Goal: Task Accomplishment & Management: Manage account settings

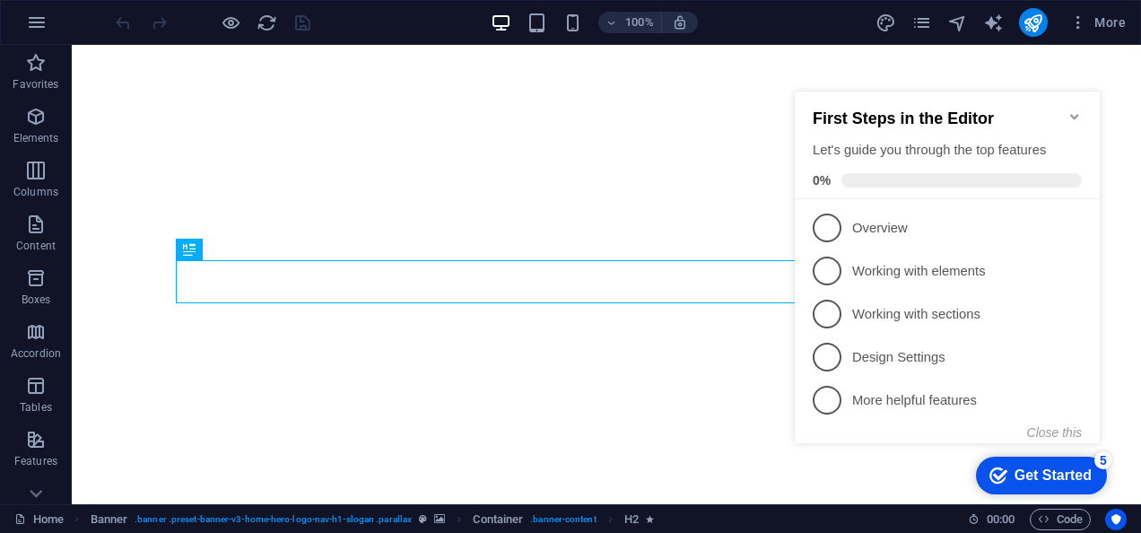
click at [1078, 109] on icon "Minimize checklist" at bounding box center [1074, 116] width 14 height 14
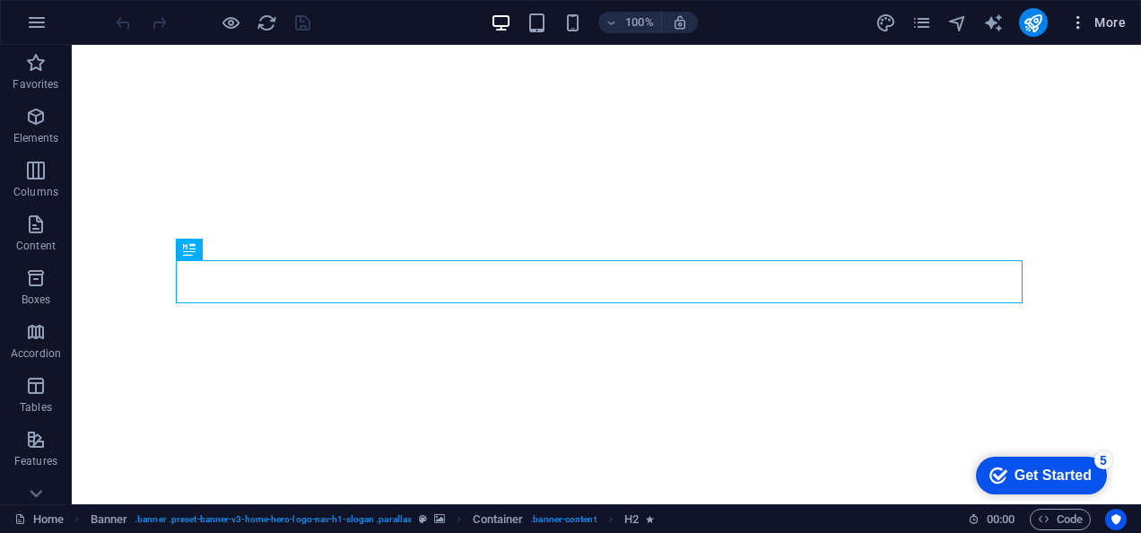
click at [1091, 18] on span "More" at bounding box center [1097, 22] width 56 height 18
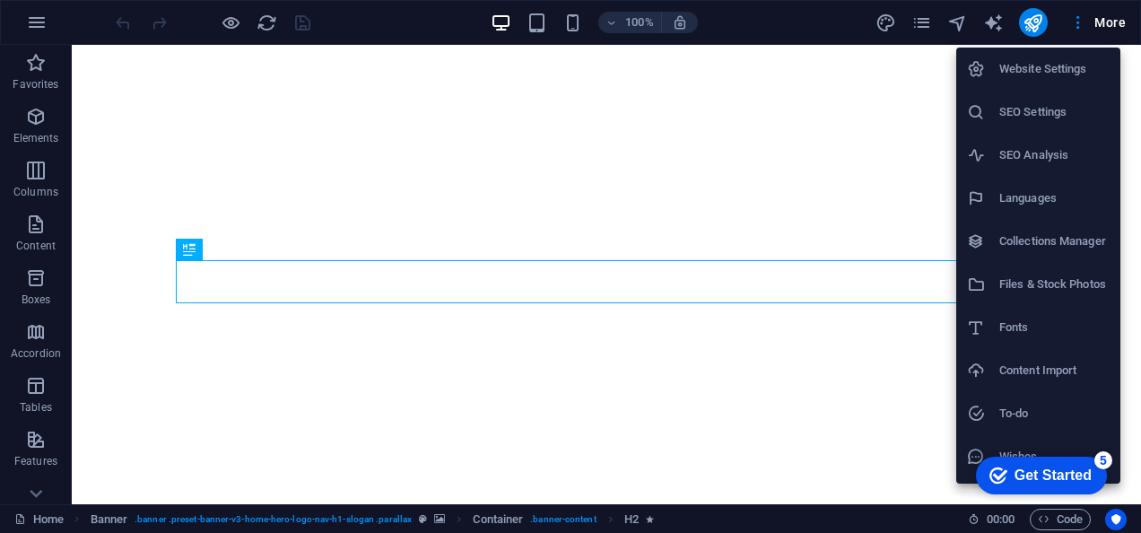
click at [1053, 101] on h6 "SEO Settings" at bounding box center [1054, 112] width 110 height 22
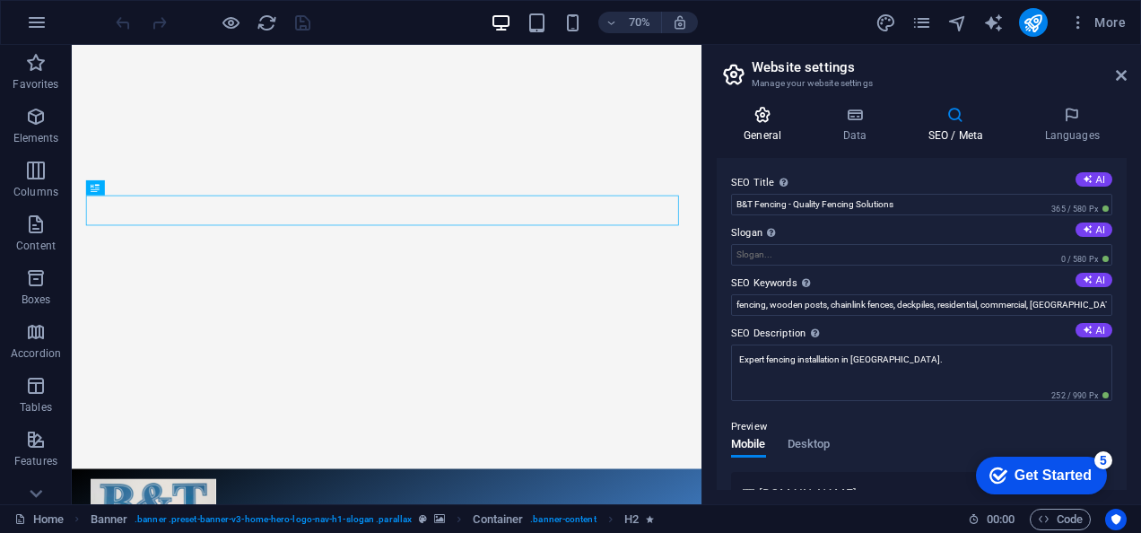
click at [767, 130] on h4 "General" at bounding box center [766, 125] width 99 height 38
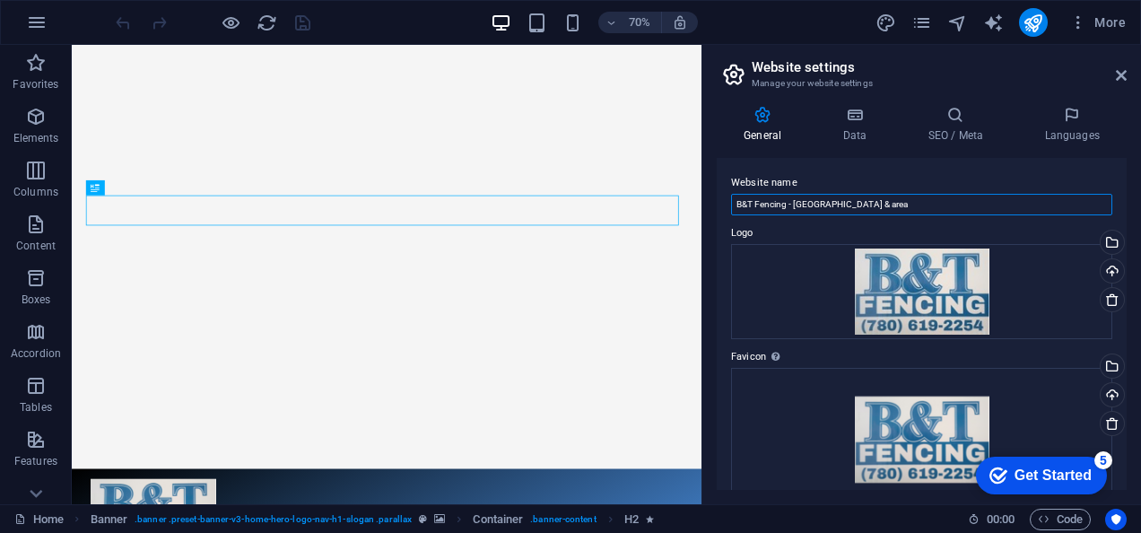
click at [737, 205] on input "B&T Fencing - Edmonton & area" at bounding box center [921, 205] width 381 height 22
click at [855, 102] on div "General Data SEO / Meta Languages Website name B&T Fencing - Edmonton & area Lo…" at bounding box center [921, 297] width 439 height 413
click at [854, 112] on icon at bounding box center [854, 115] width 78 height 18
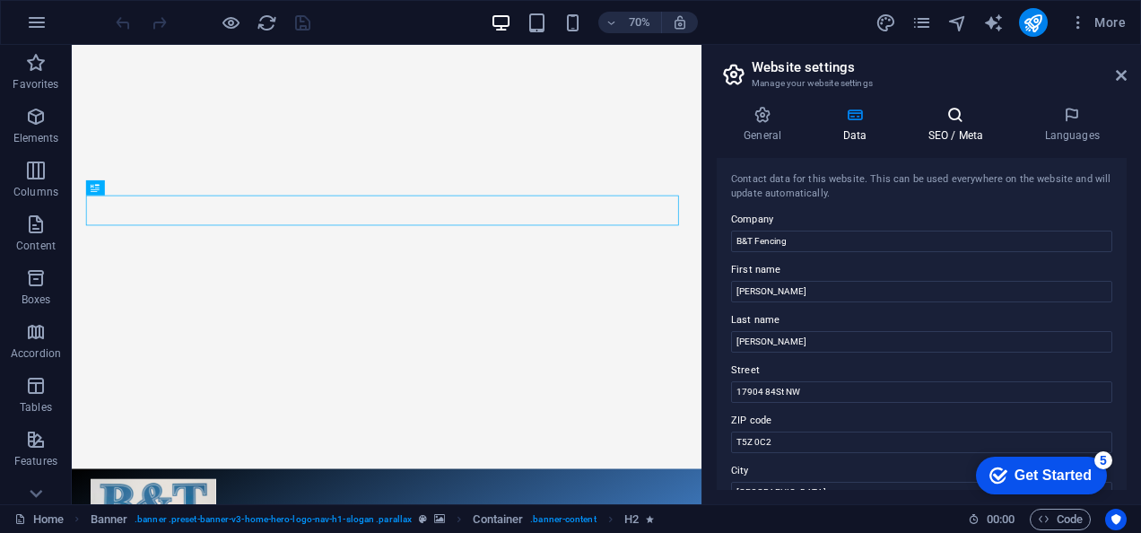
click at [956, 117] on icon at bounding box center [954, 115] width 109 height 18
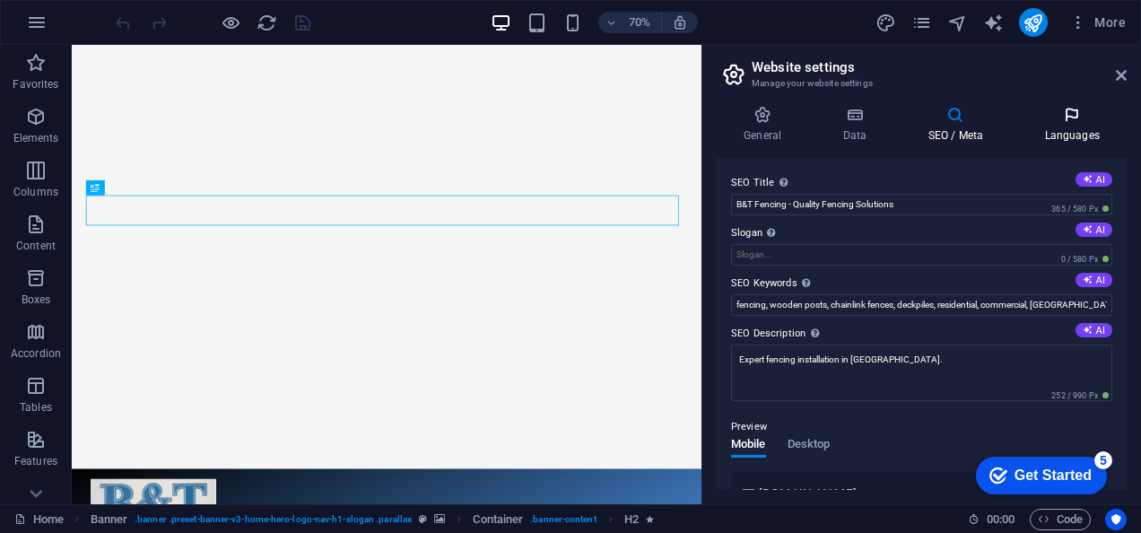
click at [1069, 126] on h4 "Languages" at bounding box center [1071, 125] width 109 height 38
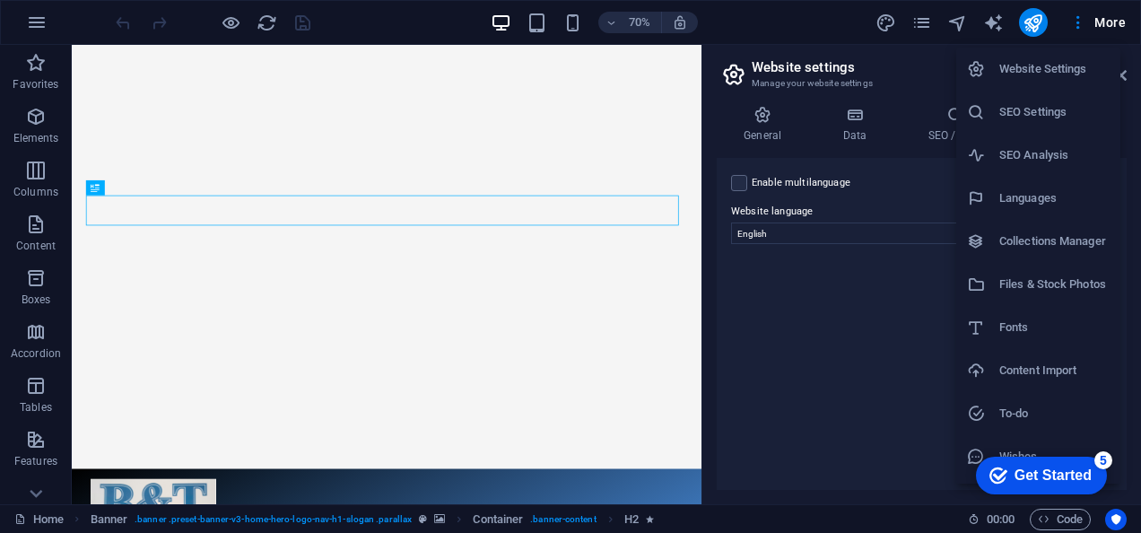
drag, startPoint x: 1126, startPoint y: 359, endPoint x: 1126, endPoint y: 417, distance: 58.3
click at [1126, 417] on div at bounding box center [570, 266] width 1141 height 533
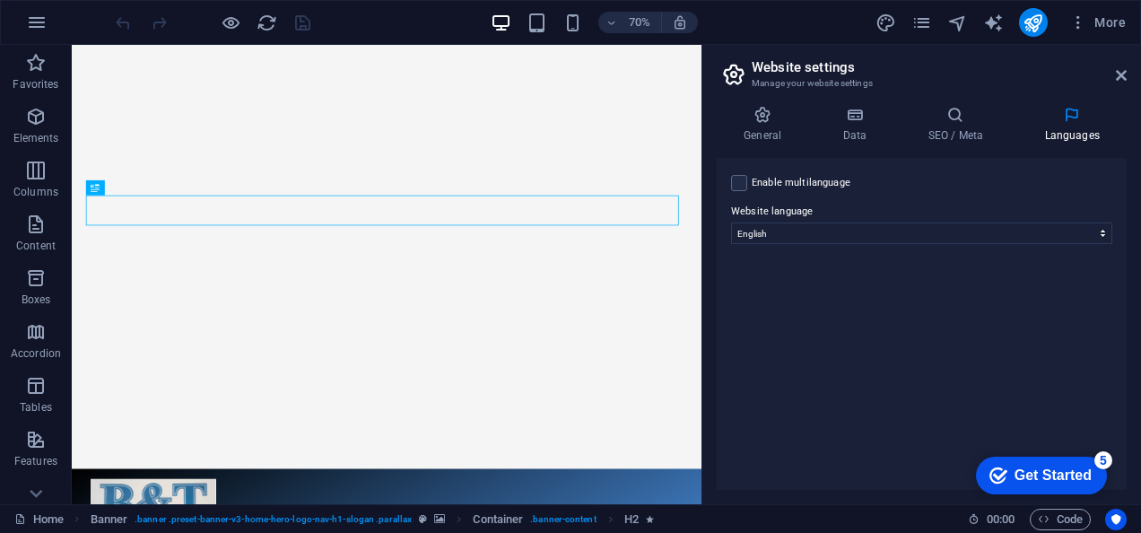
click at [1125, 464] on div "Enable multilanguage To disable multilanguage delete all languages until only o…" at bounding box center [922, 324] width 410 height 332
click at [753, 127] on h4 "General" at bounding box center [766, 125] width 99 height 38
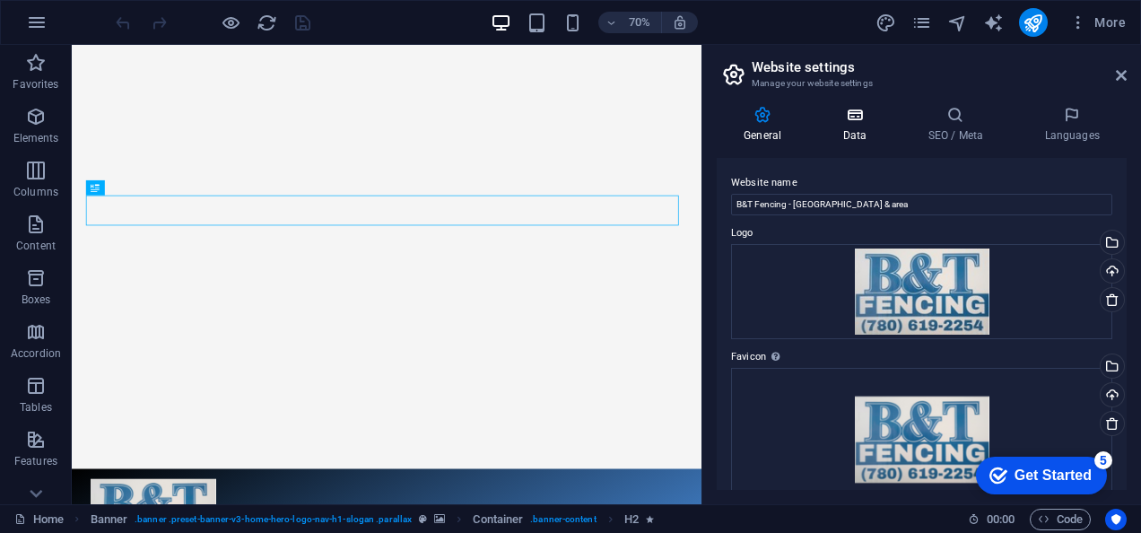
click at [843, 119] on icon at bounding box center [854, 115] width 78 height 18
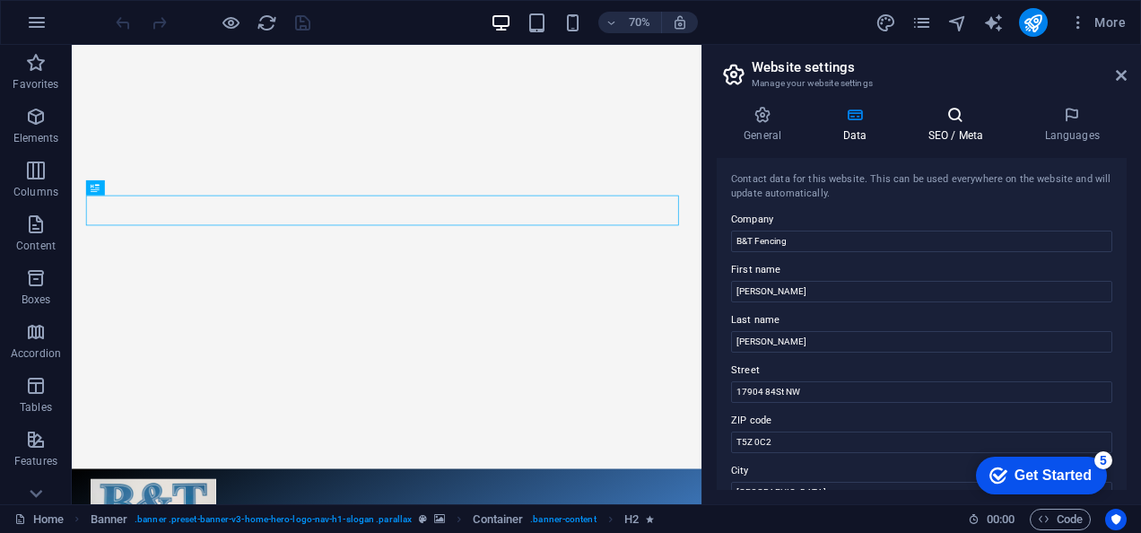
click at [946, 123] on icon at bounding box center [954, 115] width 109 height 18
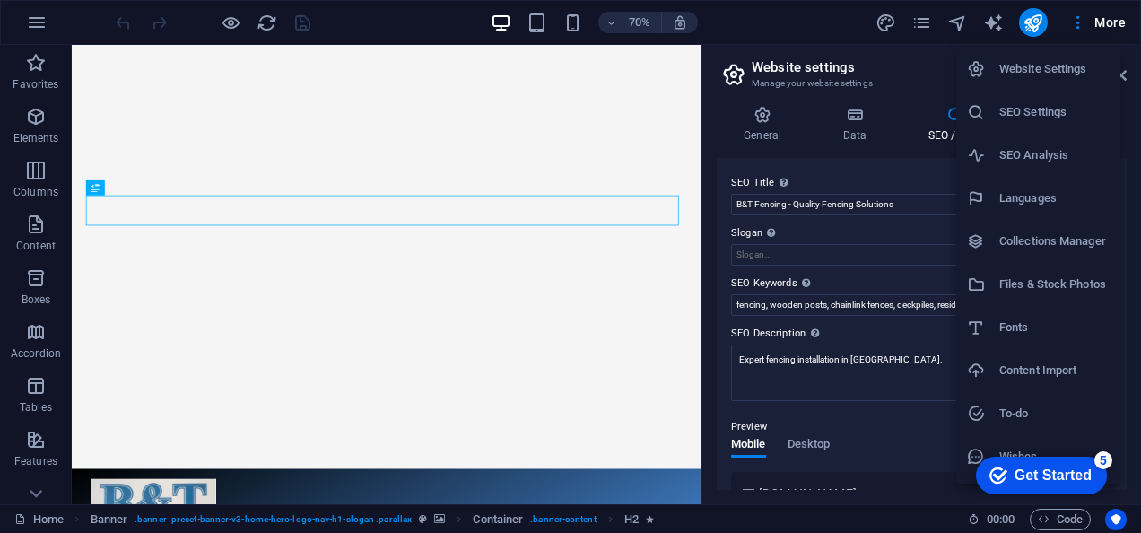
click at [1068, 64] on h6 "Website Settings" at bounding box center [1054, 69] width 110 height 22
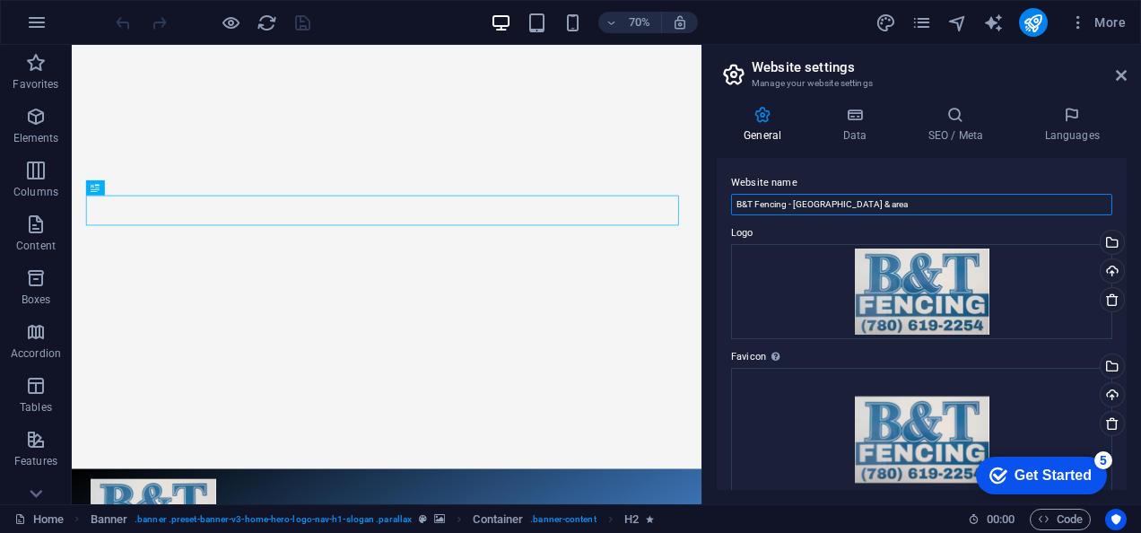
click at [893, 197] on input "B&T Fencing - Edmonton & area" at bounding box center [921, 205] width 381 height 22
type input "B&T Fencing 780"
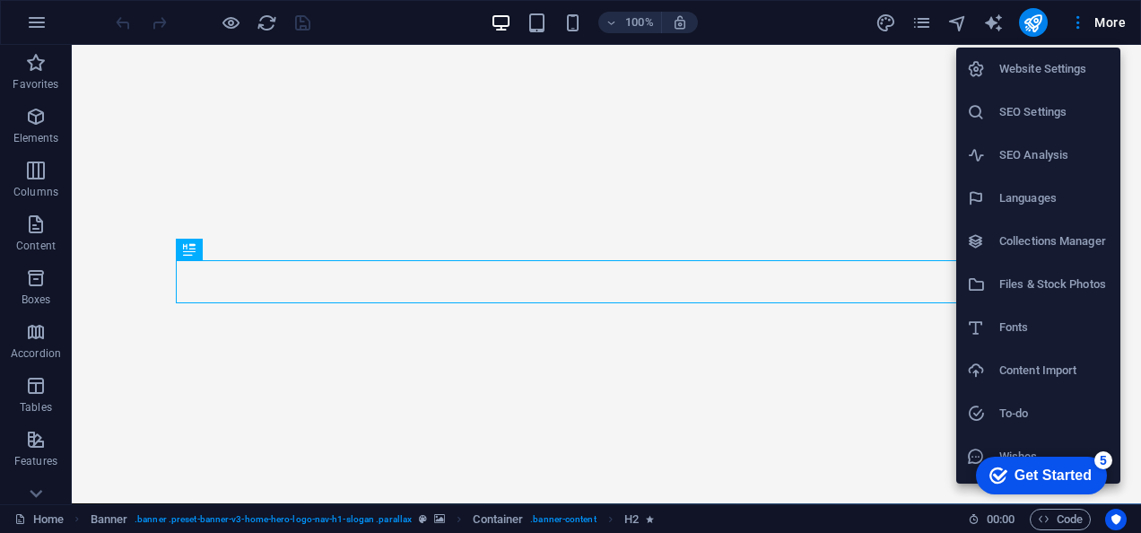
click at [1073, 68] on h6 "Website Settings" at bounding box center [1054, 69] width 110 height 22
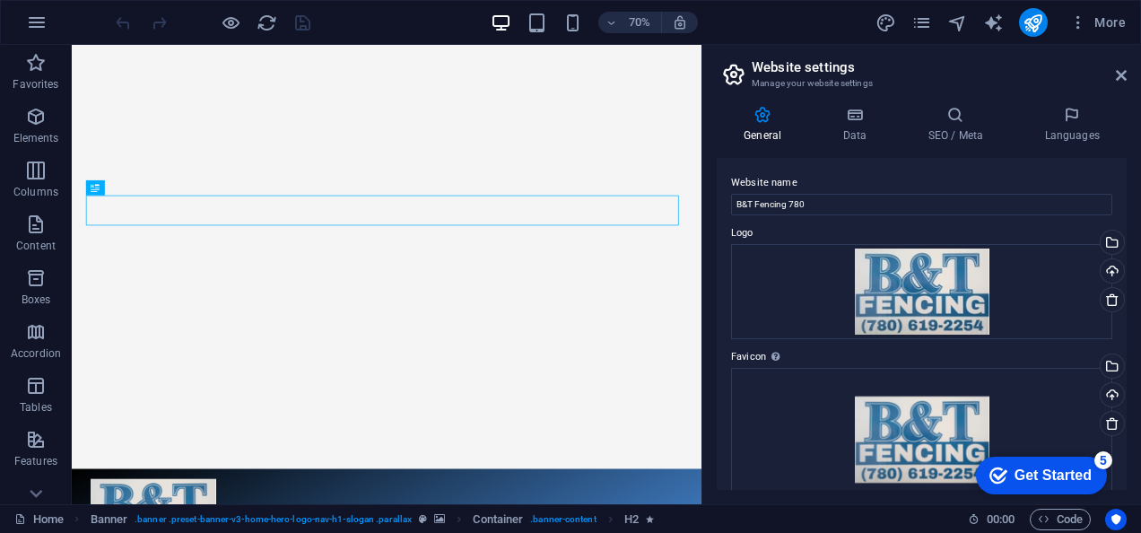
drag, startPoint x: 1126, startPoint y: 179, endPoint x: 1138, endPoint y: 259, distance: 80.7
click at [1138, 259] on div "General Data SEO / Meta Languages Website name B&T Fencing 780 Logo Drag files …" at bounding box center [921, 297] width 439 height 413
click at [1132, 377] on div "General Data SEO / Meta Languages Website name B&T Fencing 780 Logo Drag files …" at bounding box center [921, 297] width 439 height 413
click at [1128, 383] on div "General Data SEO / Meta Languages Website name B&T Fencing 780 Logo Drag files …" at bounding box center [921, 297] width 439 height 413
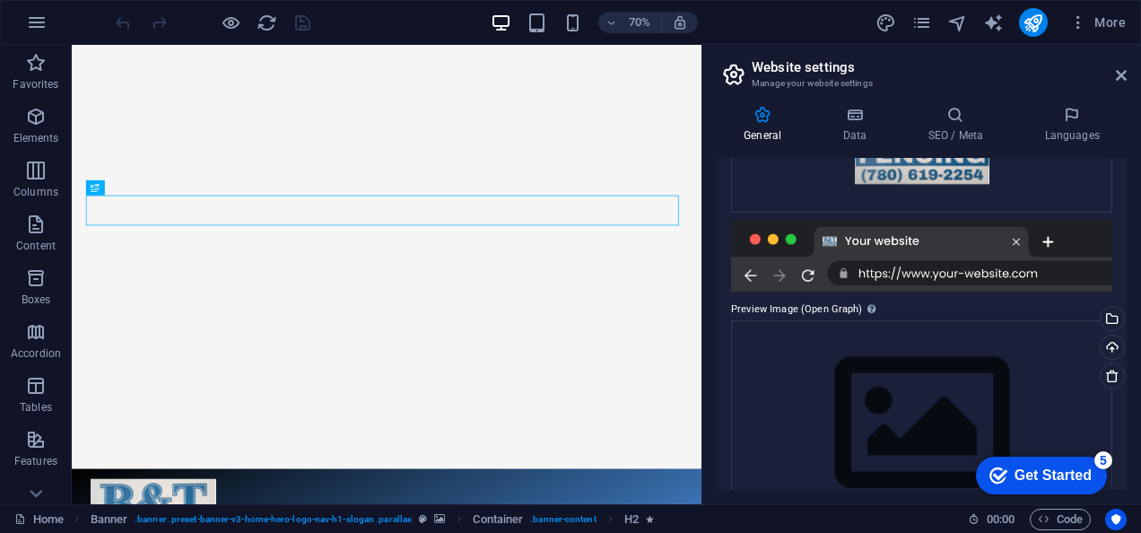
scroll to position [328, 0]
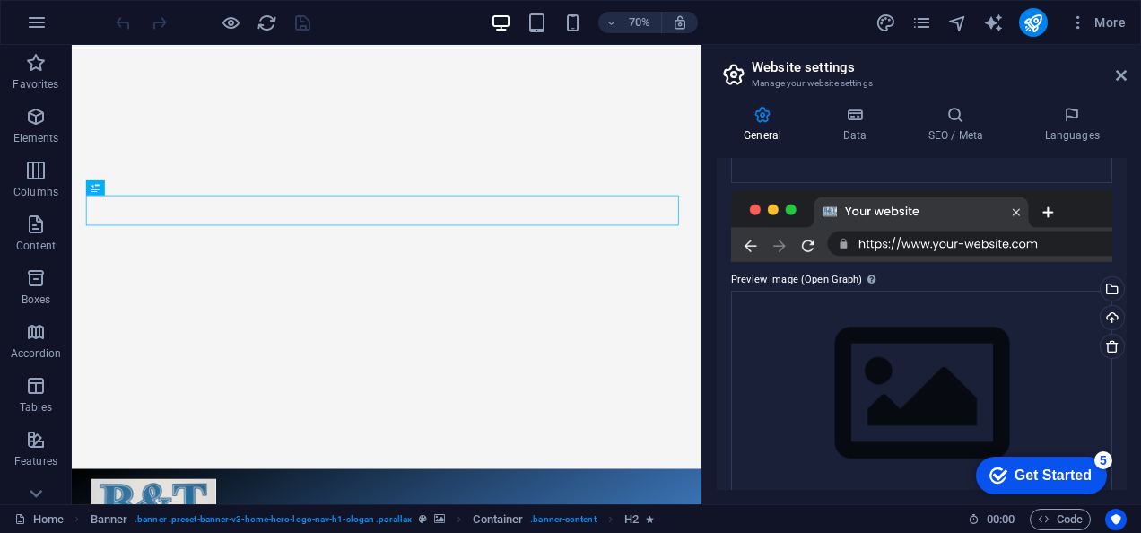
click at [983, 233] on div at bounding box center [921, 226] width 381 height 72
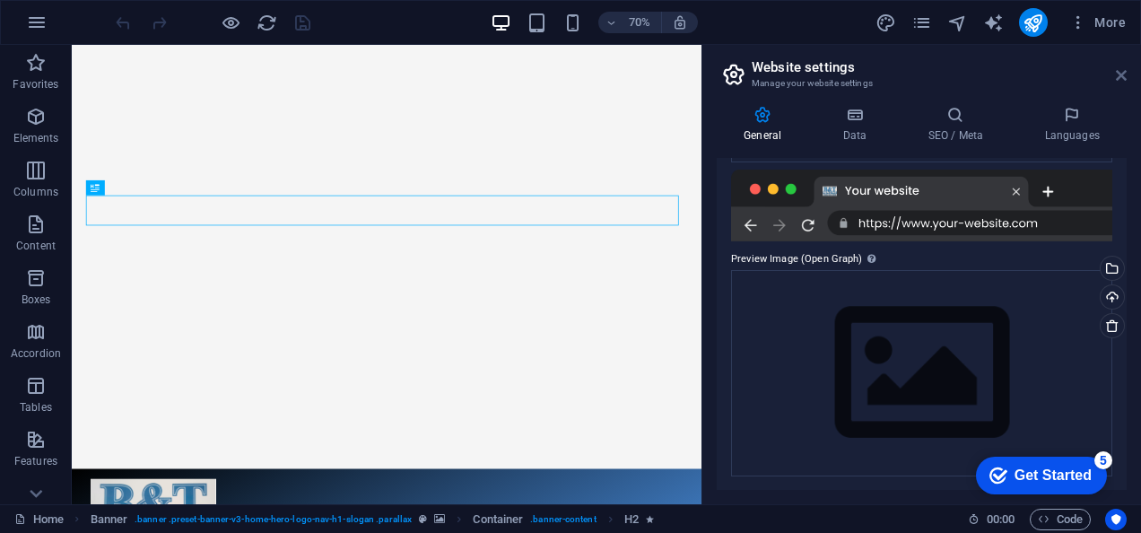
click at [1120, 77] on icon at bounding box center [1121, 75] width 11 height 14
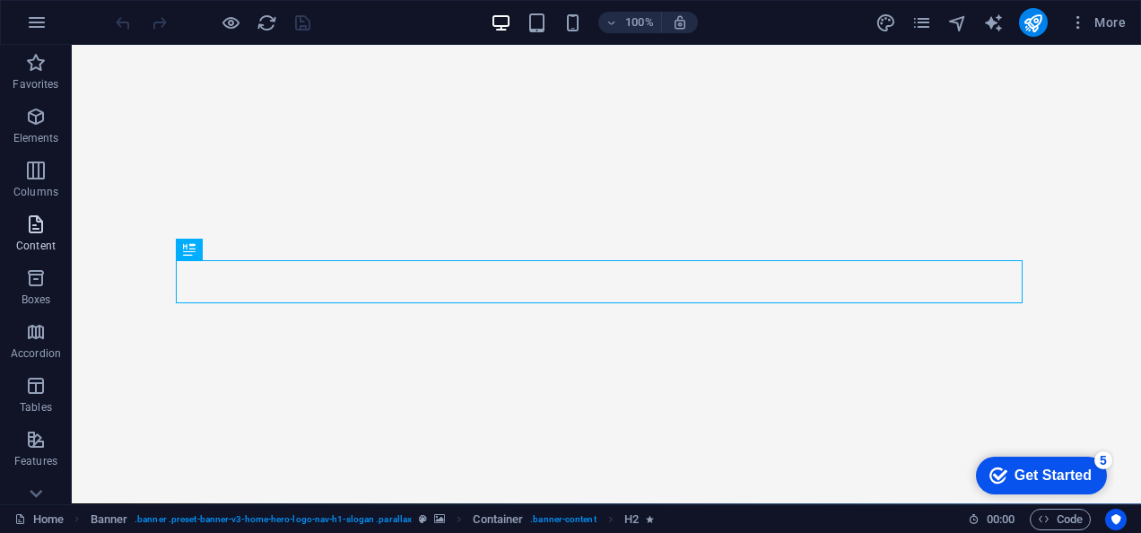
click at [27, 226] on icon "button" at bounding box center [36, 224] width 22 height 22
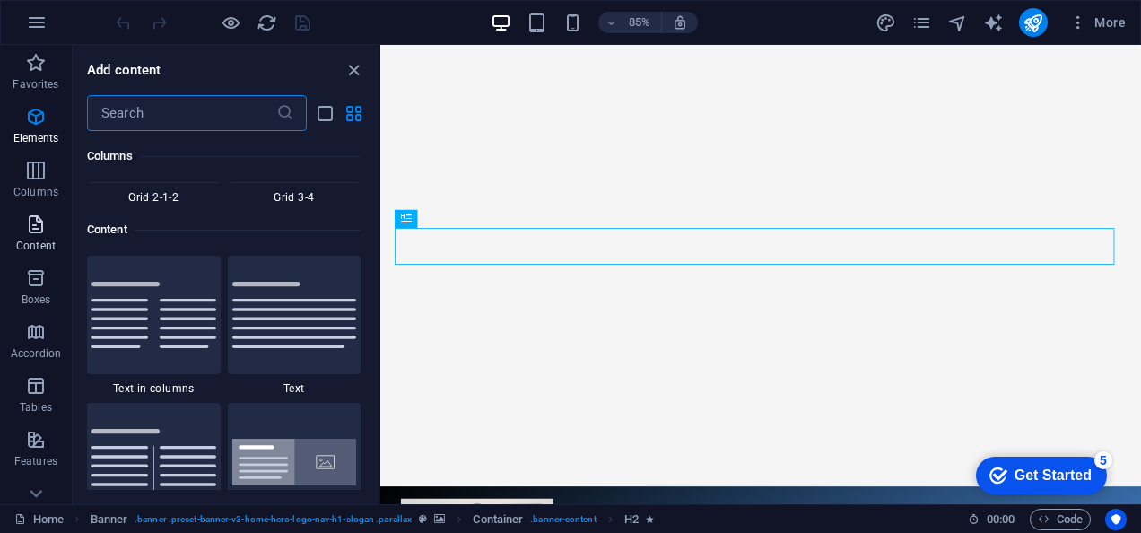
scroll to position [3138, 0]
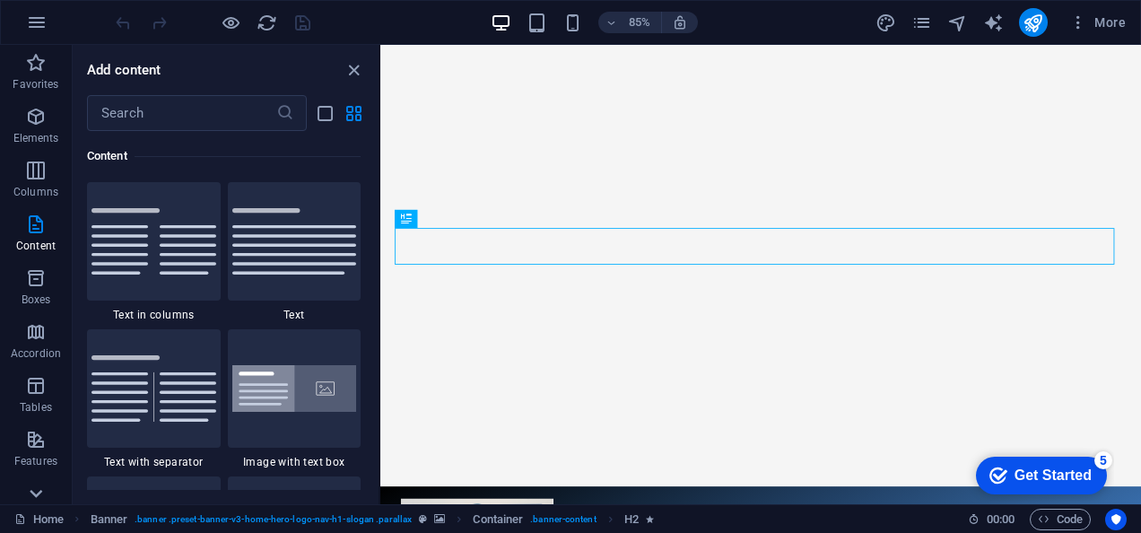
click at [32, 491] on icon at bounding box center [36, 494] width 13 height 8
